Goal: Information Seeking & Learning: Learn about a topic

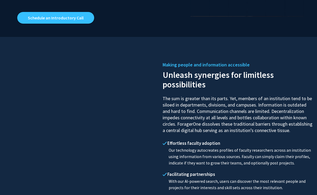
scroll to position [198, 0]
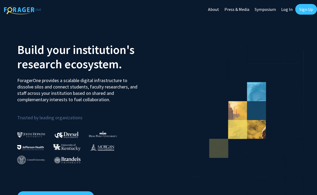
click at [287, 13] on link "Log In" at bounding box center [287, 9] width 17 height 19
select select
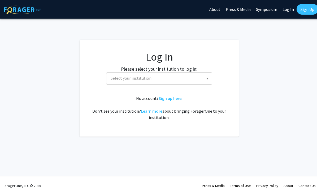
click at [183, 81] on span "Select your institution" at bounding box center [160, 78] width 103 height 11
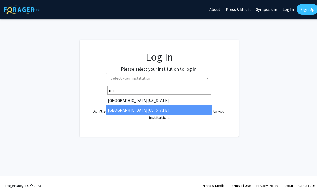
type input "mi"
select select "33"
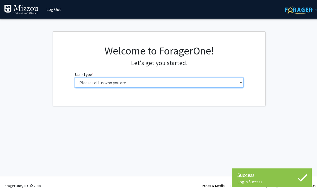
click at [187, 80] on select "Please tell us who you are Undergraduate Student Master's Student Doctoral Cand…" at bounding box center [159, 82] width 169 height 10
select select "1: undergrad"
click at [75, 77] on select "Please tell us who you are Undergraduate Student Master's Student Doctoral Cand…" at bounding box center [159, 82] width 169 height 10
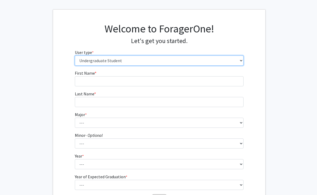
scroll to position [15, 0]
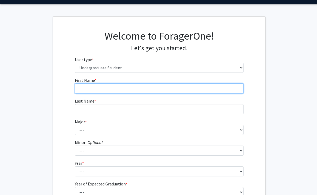
click at [166, 86] on input "First Name * required" at bounding box center [159, 88] width 169 height 10
type input "[PERSON_NAME]"
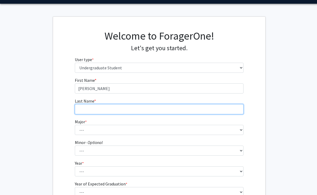
click at [143, 113] on input "Last Name * required" at bounding box center [159, 109] width 169 height 10
type input "[PERSON_NAME]"
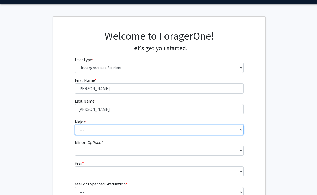
click at [134, 131] on select "--- Agribusiness Management Agricultural Education Agricultural Education: Comm…" at bounding box center [159, 130] width 169 height 10
select select "17: 2505"
click at [75, 125] on select "--- Agribusiness Management Agricultural Education Agricultural Education: Comm…" at bounding box center [159, 130] width 169 height 10
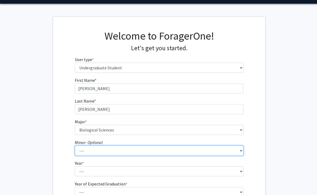
click at [121, 148] on select "--- Accountancy Aerospace Engineering Aerospace Studies Agribusiness Management…" at bounding box center [159, 150] width 169 height 10
select select "23: 1979"
click at [75, 145] on select "--- Accountancy Aerospace Engineering Aerospace Studies Agribusiness Management…" at bounding box center [159, 150] width 169 height 10
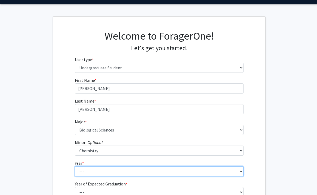
click at [105, 175] on select "--- First-year Sophomore Junior Senior Postbaccalaureate Certificate" at bounding box center [159, 171] width 169 height 10
select select "4: senior"
click at [75, 166] on select "--- First-year Sophomore Junior Senior Postbaccalaureate Certificate" at bounding box center [159, 171] width 169 height 10
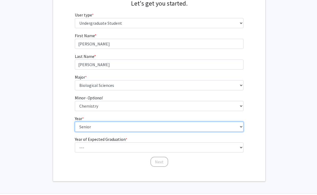
scroll to position [68, 0]
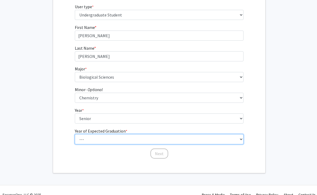
click at [112, 138] on select "--- 2025 2026 2027 2028 2029 2030 2031 2032 2033 2034" at bounding box center [159, 139] width 169 height 10
select select "2: 2026"
click at [75, 134] on select "--- 2025 2026 2027 2028 2029 2030 2031 2032 2033 2034" at bounding box center [159, 139] width 169 height 10
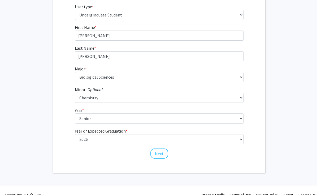
click at [168, 155] on div "First Name * required [PERSON_NAME] Last Name * required [PERSON_NAME] Major * …" at bounding box center [159, 91] width 177 height 135
click at [166, 155] on button "Next" at bounding box center [159, 153] width 18 height 10
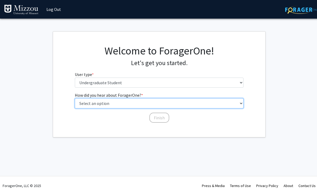
click at [152, 105] on select "Select an option Peer/student recommendation Faculty/staff recommendation Unive…" at bounding box center [159, 103] width 169 height 10
select select "3: university_website"
click at [75, 98] on select "Select an option Peer/student recommendation Faculty/staff recommendation Unive…" at bounding box center [159, 103] width 169 height 10
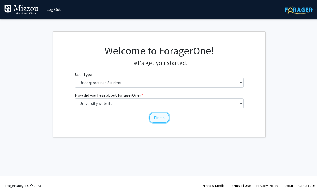
click at [154, 117] on button "Finish" at bounding box center [159, 117] width 20 height 10
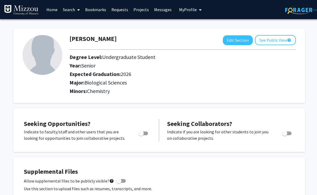
click at [80, 9] on icon at bounding box center [78, 10] width 3 height 4
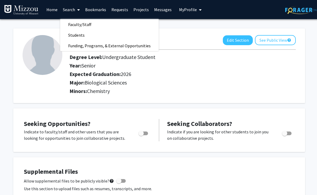
click at [139, 8] on link "Projects" at bounding box center [141, 9] width 21 height 19
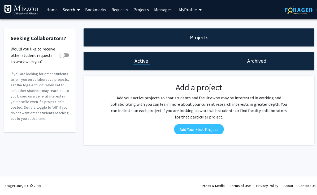
click at [56, 10] on link "Home" at bounding box center [52, 9] width 16 height 19
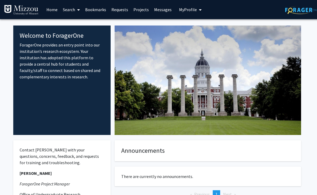
click at [74, 12] on link "Search" at bounding box center [71, 9] width 22 height 19
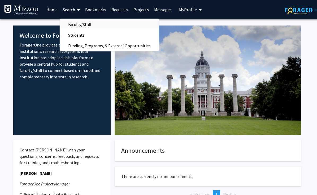
click at [77, 21] on span "Faculty/Staff" at bounding box center [79, 24] width 39 height 11
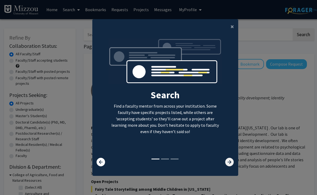
click at [227, 164] on icon at bounding box center [229, 162] width 8 height 8
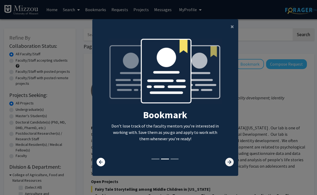
click at [227, 164] on icon at bounding box center [229, 162] width 8 height 8
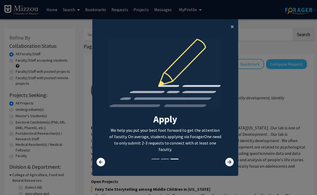
click at [227, 163] on icon at bounding box center [229, 162] width 8 height 8
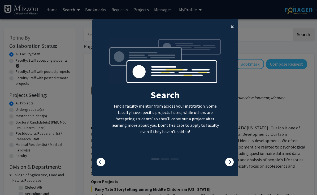
click at [231, 26] on span "×" at bounding box center [232, 26] width 3 height 8
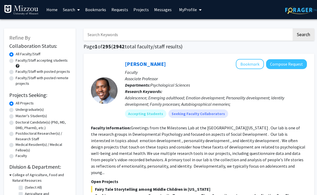
click at [16, 60] on label "Faculty/Staff accepting students" at bounding box center [42, 61] width 52 height 6
click at [16, 60] on input "Faculty/Staff accepting students" at bounding box center [17, 59] width 3 height 3
radio input "true"
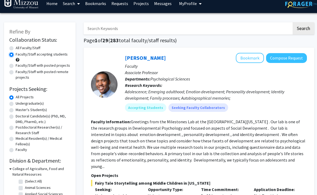
scroll to position [7, 0]
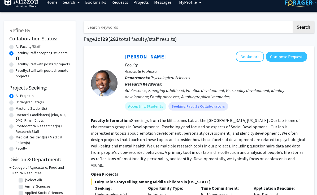
click at [33, 102] on label "Undergraduate(s)" at bounding box center [30, 102] width 28 height 6
click at [19, 102] on input "Undergraduate(s)" at bounding box center [17, 100] width 3 height 3
radio input "true"
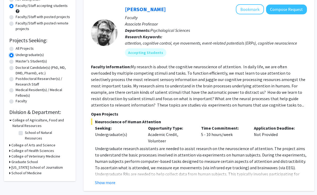
scroll to position [59, 0]
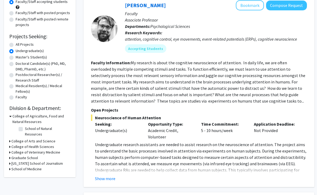
click at [11, 149] on div "College of Veterinary Medicine" at bounding box center [39, 152] width 61 height 6
click at [9, 149] on icon at bounding box center [9, 152] width 1 height 6
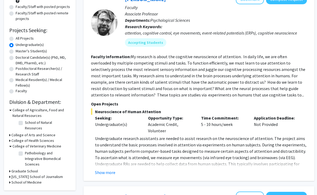
scroll to position [66, 0]
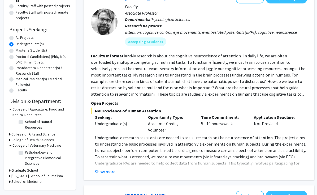
click at [25, 121] on label "School of Natural Resources" at bounding box center [47, 124] width 44 height 11
click at [25, 121] on input "School of Natural Resources" at bounding box center [26, 120] width 3 height 3
checkbox input "true"
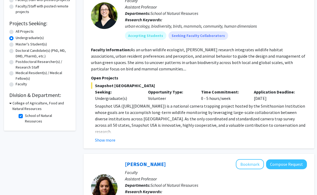
scroll to position [73, 0]
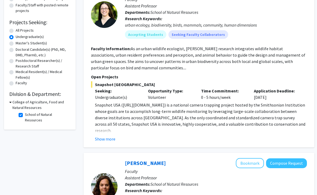
click at [25, 115] on label "School of Natural Resources" at bounding box center [47, 117] width 44 height 11
click at [25, 115] on input "School of Natural Resources" at bounding box center [26, 113] width 3 height 3
checkbox input "false"
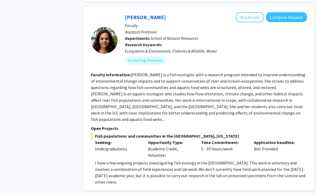
scroll to position [1003, 0]
